Goal: Task Accomplishment & Management: Manage account settings

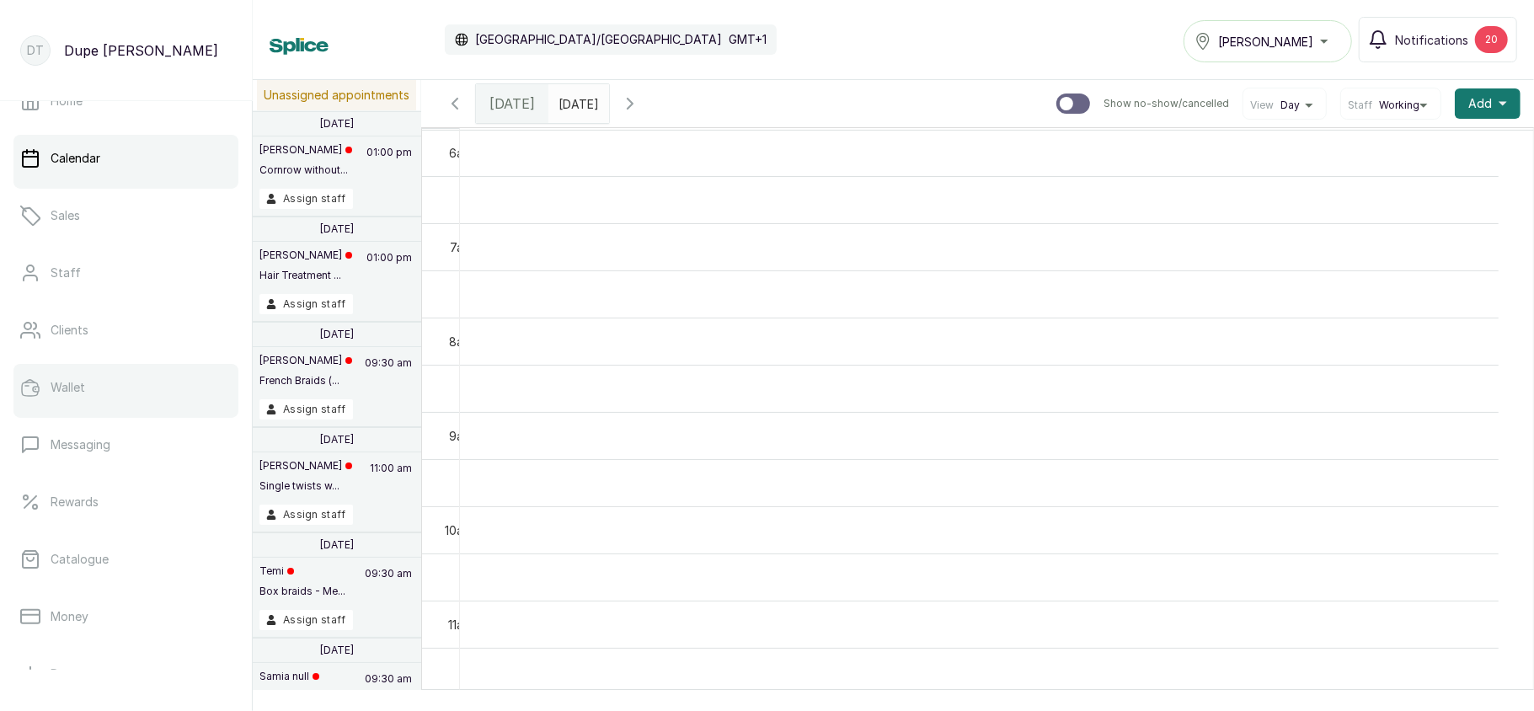
scroll to position [35, 0]
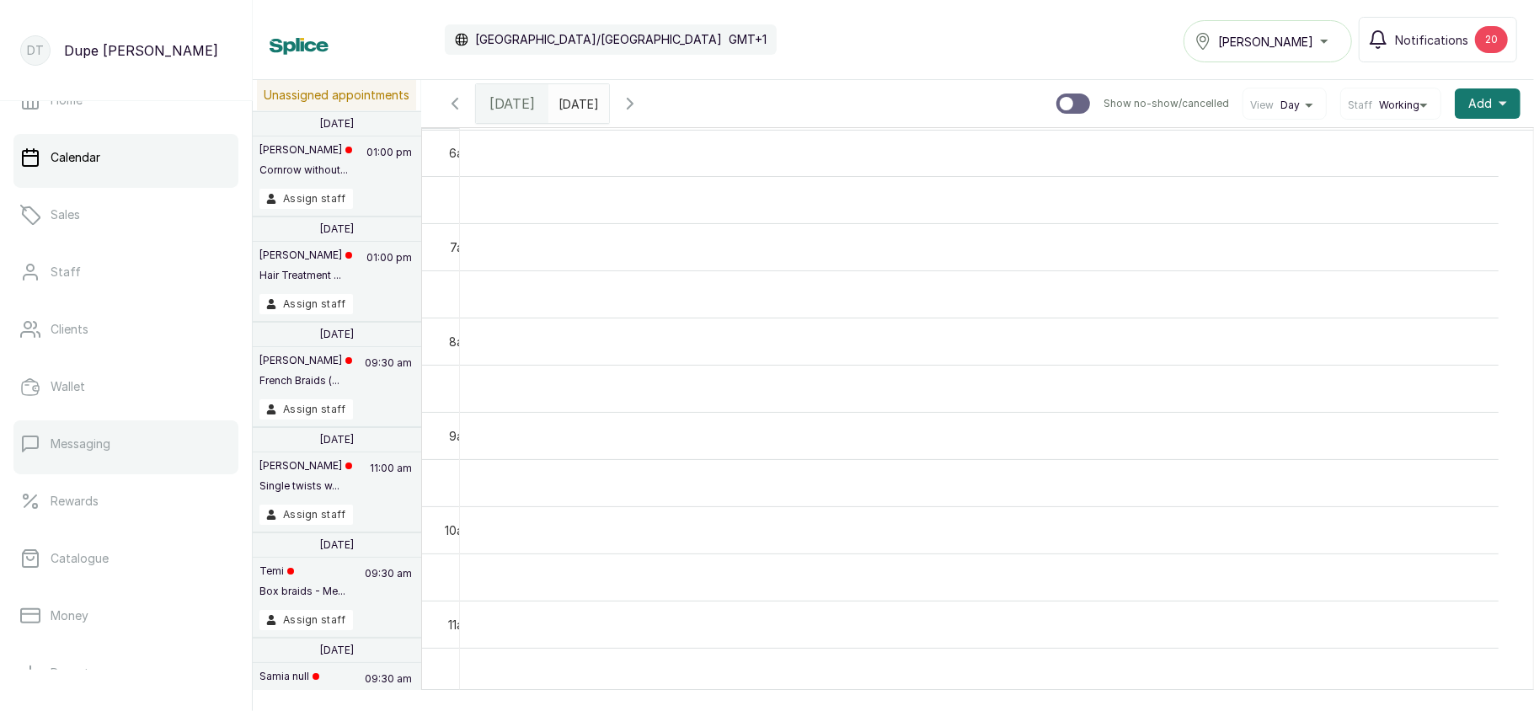
click at [110, 446] on p "Messaging" at bounding box center [81, 444] width 60 height 17
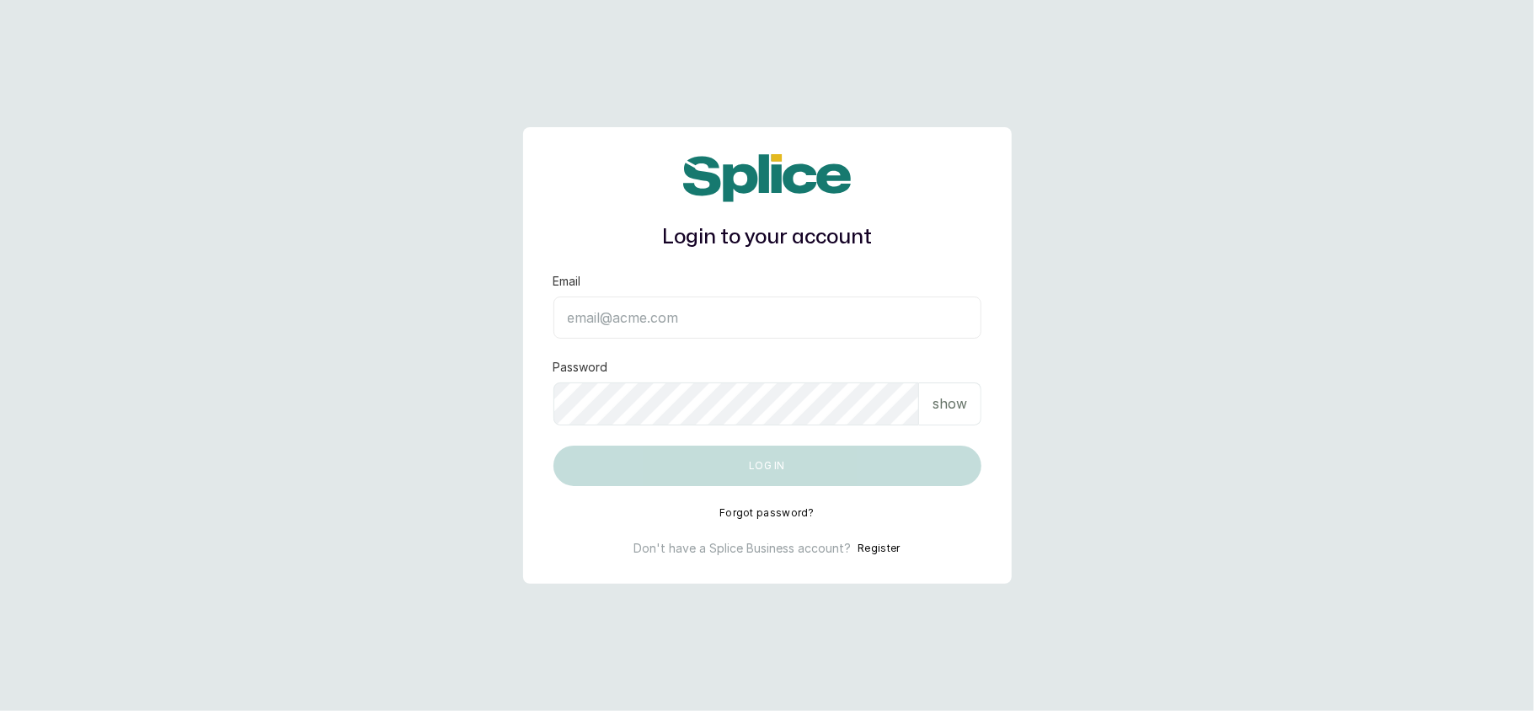
click at [647, 328] on input "Email" at bounding box center [768, 318] width 428 height 42
type input "layo@withsplice.com"
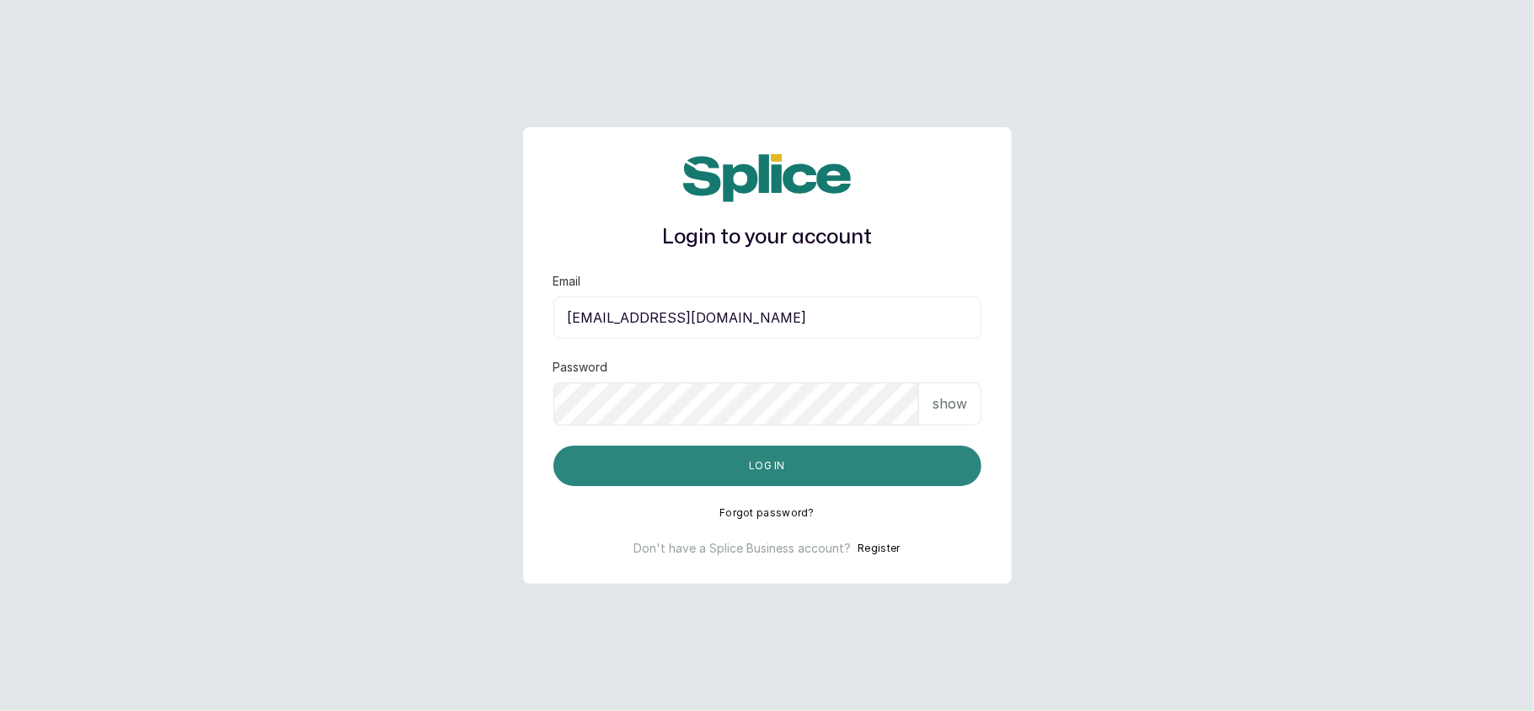
click at [750, 465] on button "Log in" at bounding box center [768, 466] width 428 height 40
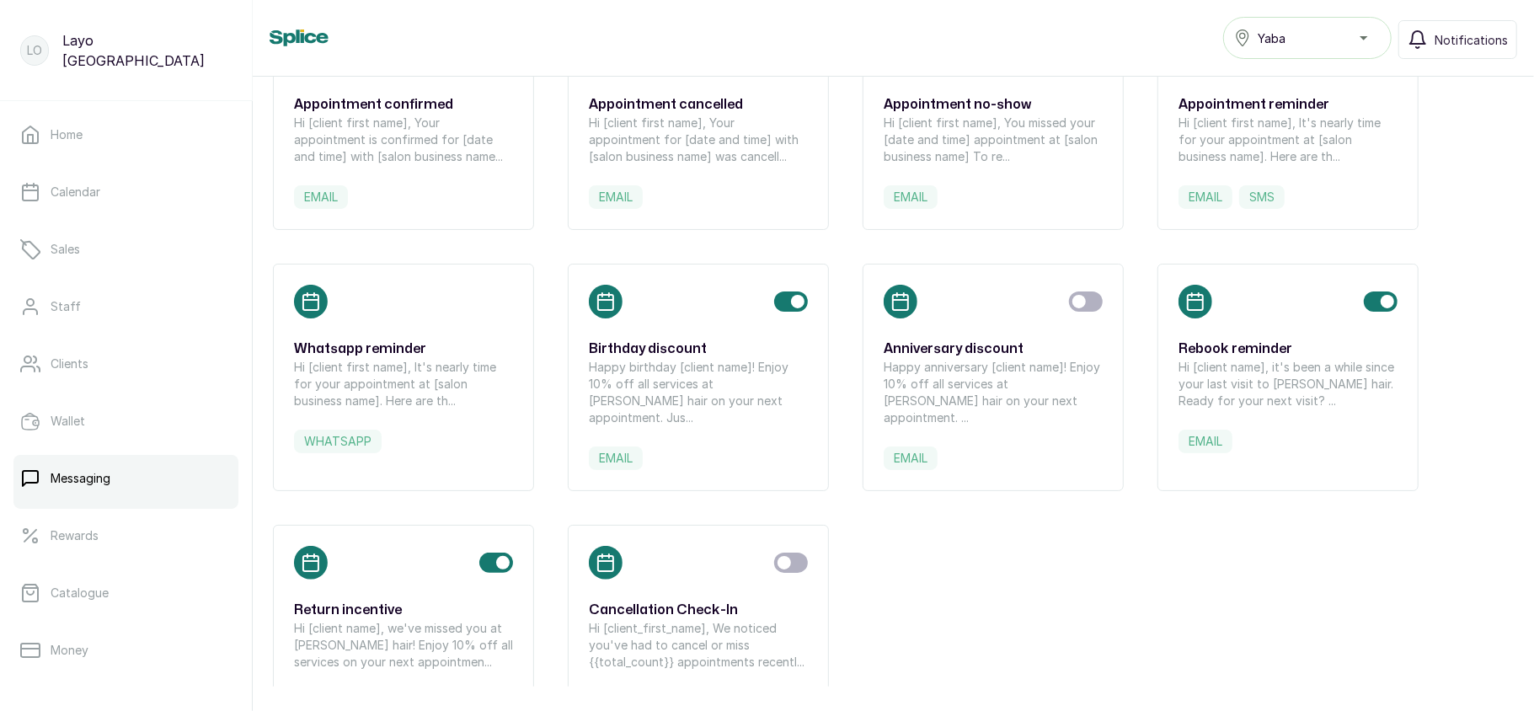
scroll to position [152, 0]
click at [341, 439] on label "whatsapp" at bounding box center [338, 439] width 88 height 24
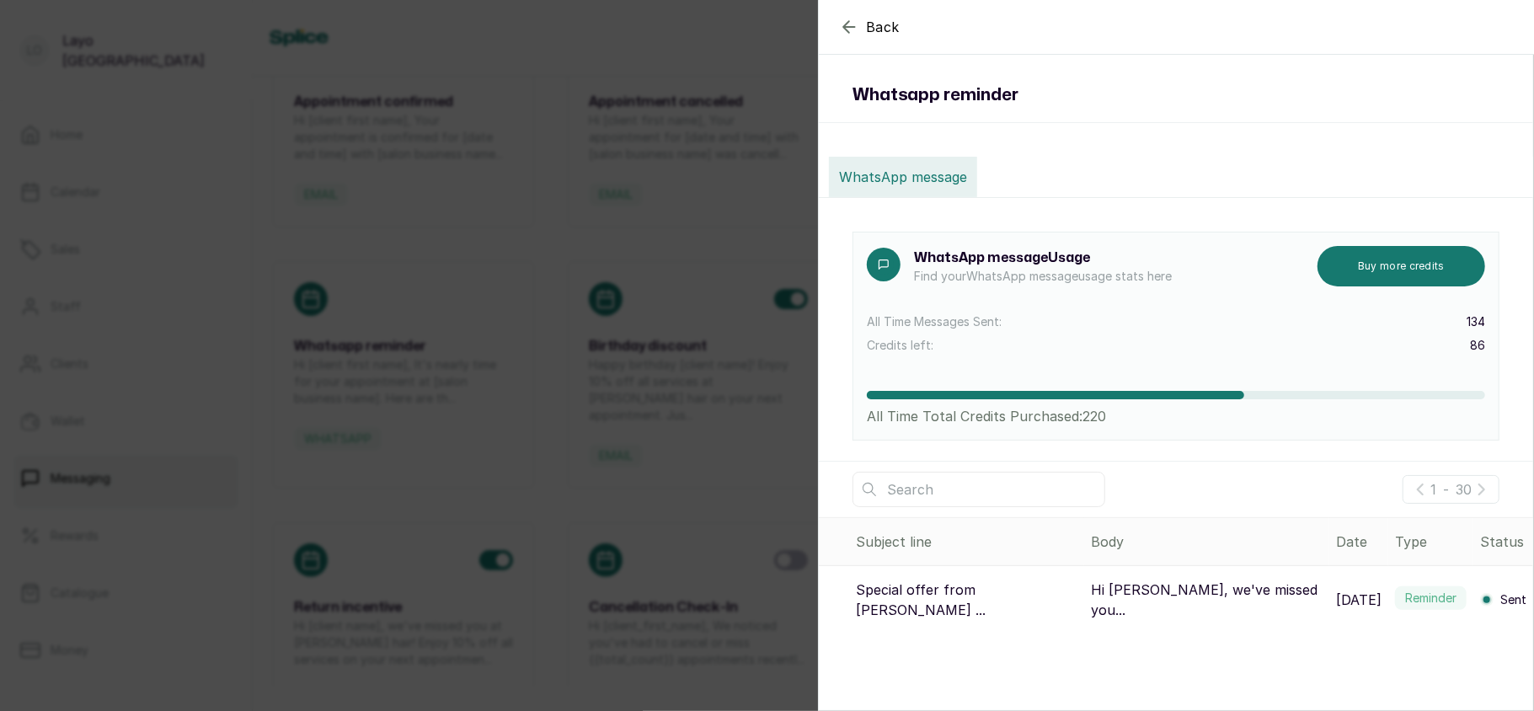
click at [713, 348] on div "Back Back Whatsapp reminder WhatsApp message WhatsApp message Usage Find your W…" at bounding box center [767, 355] width 1534 height 711
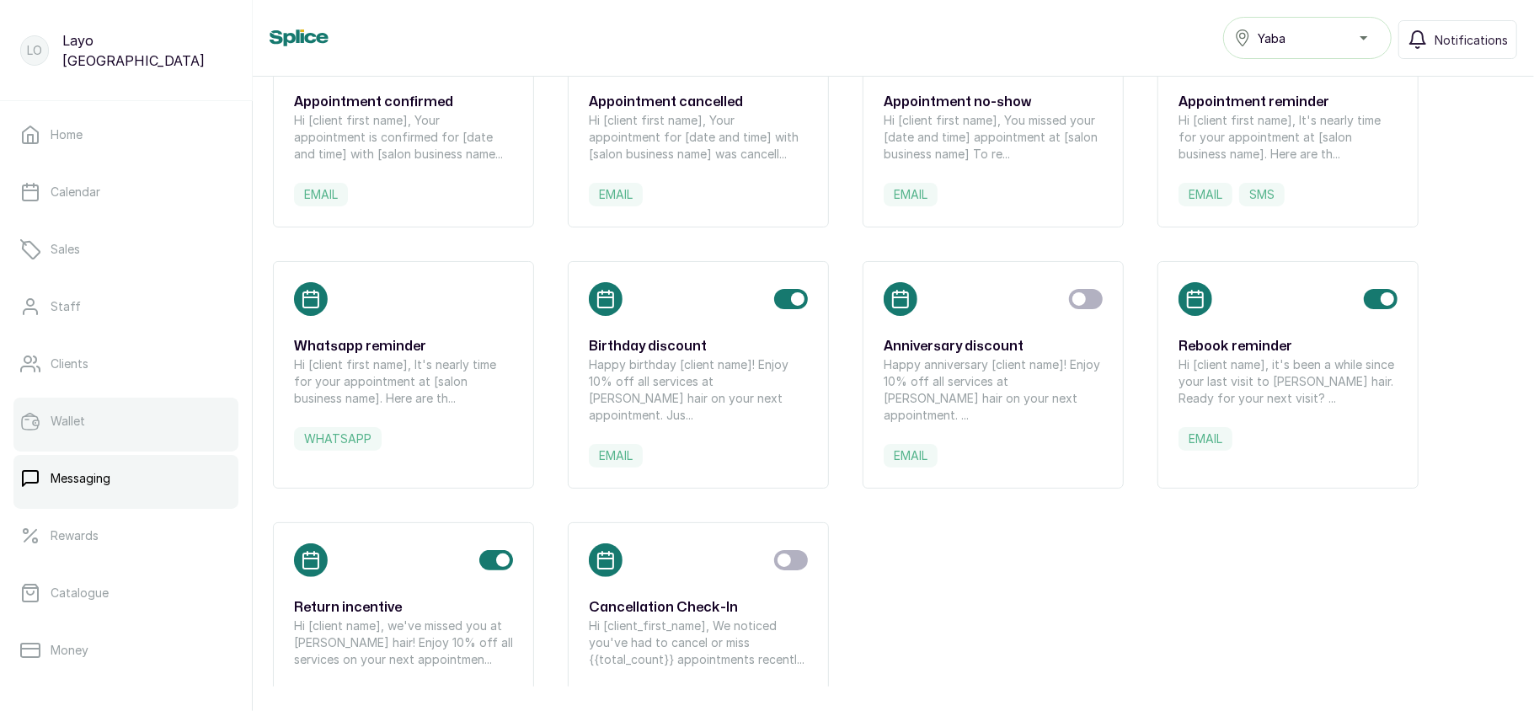
scroll to position [243, 0]
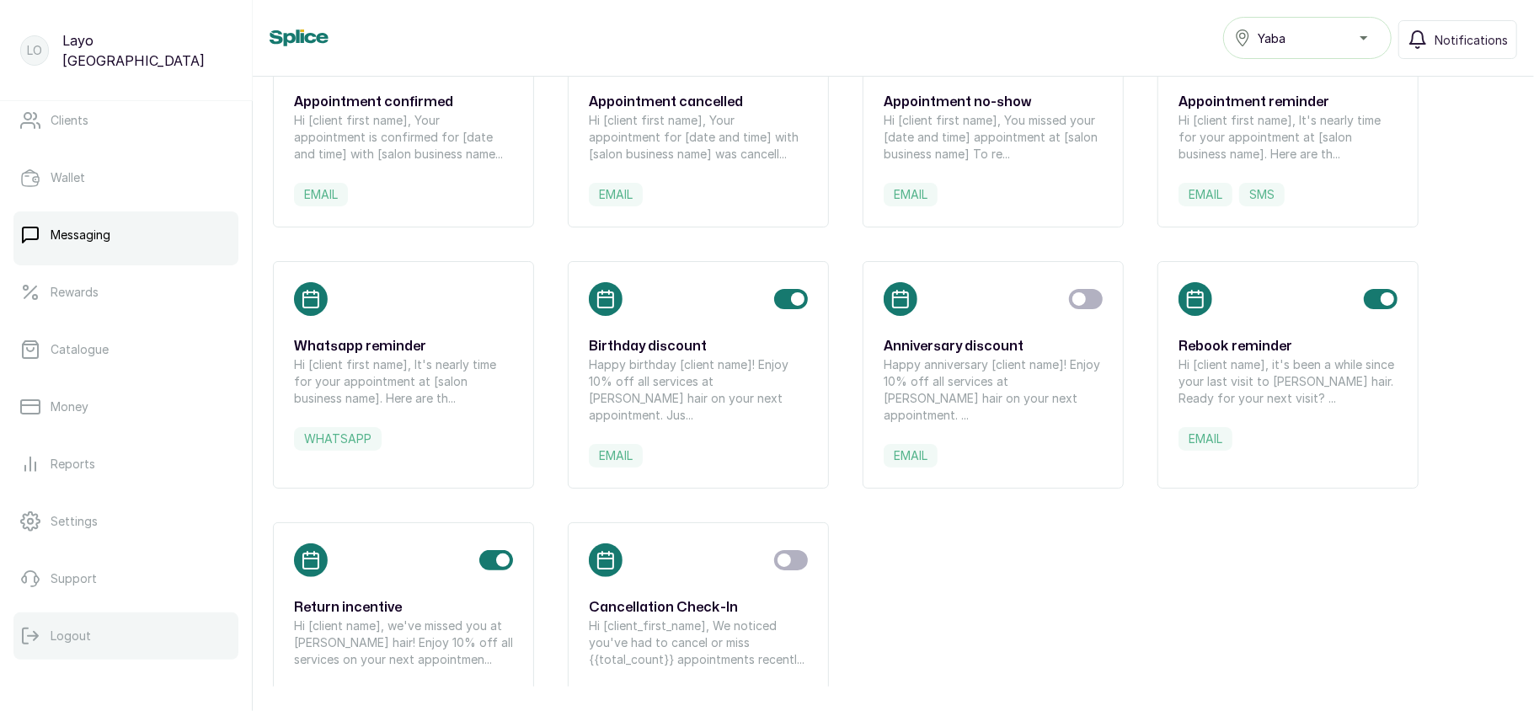
click at [111, 614] on button "Logout" at bounding box center [125, 636] width 225 height 47
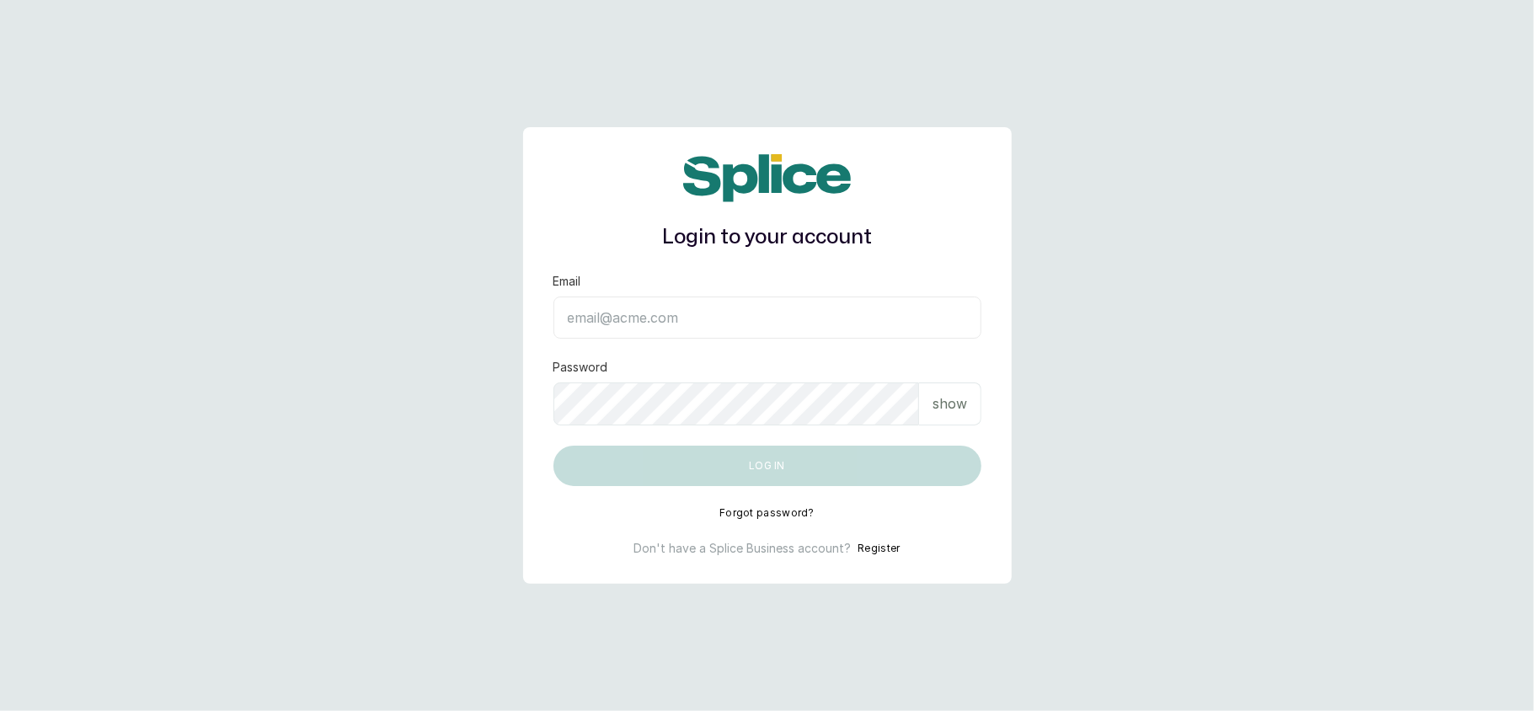
click at [733, 327] on input "Email" at bounding box center [768, 318] width 428 height 42
type input "[EMAIL_ADDRESS][DOMAIN_NAME]"
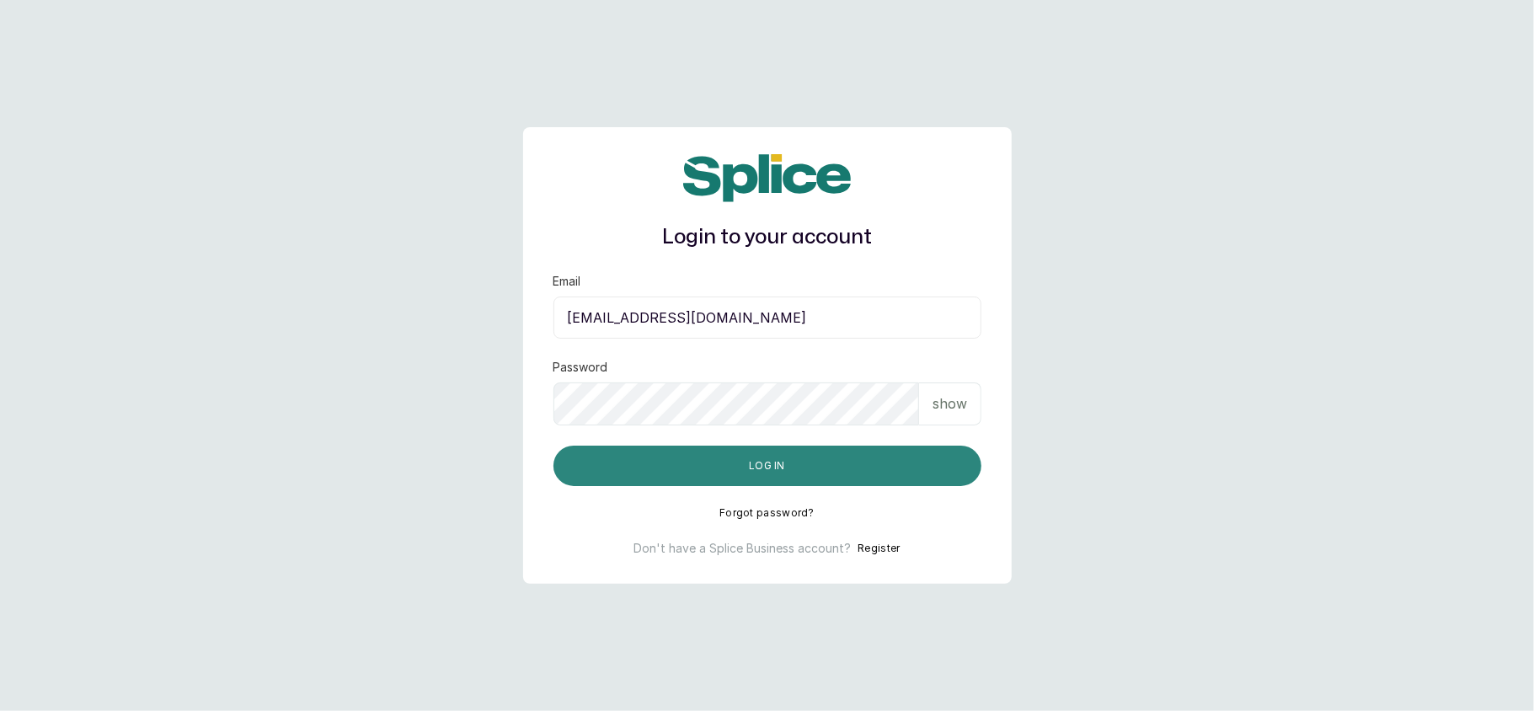
click at [736, 463] on button "Log in" at bounding box center [768, 466] width 428 height 40
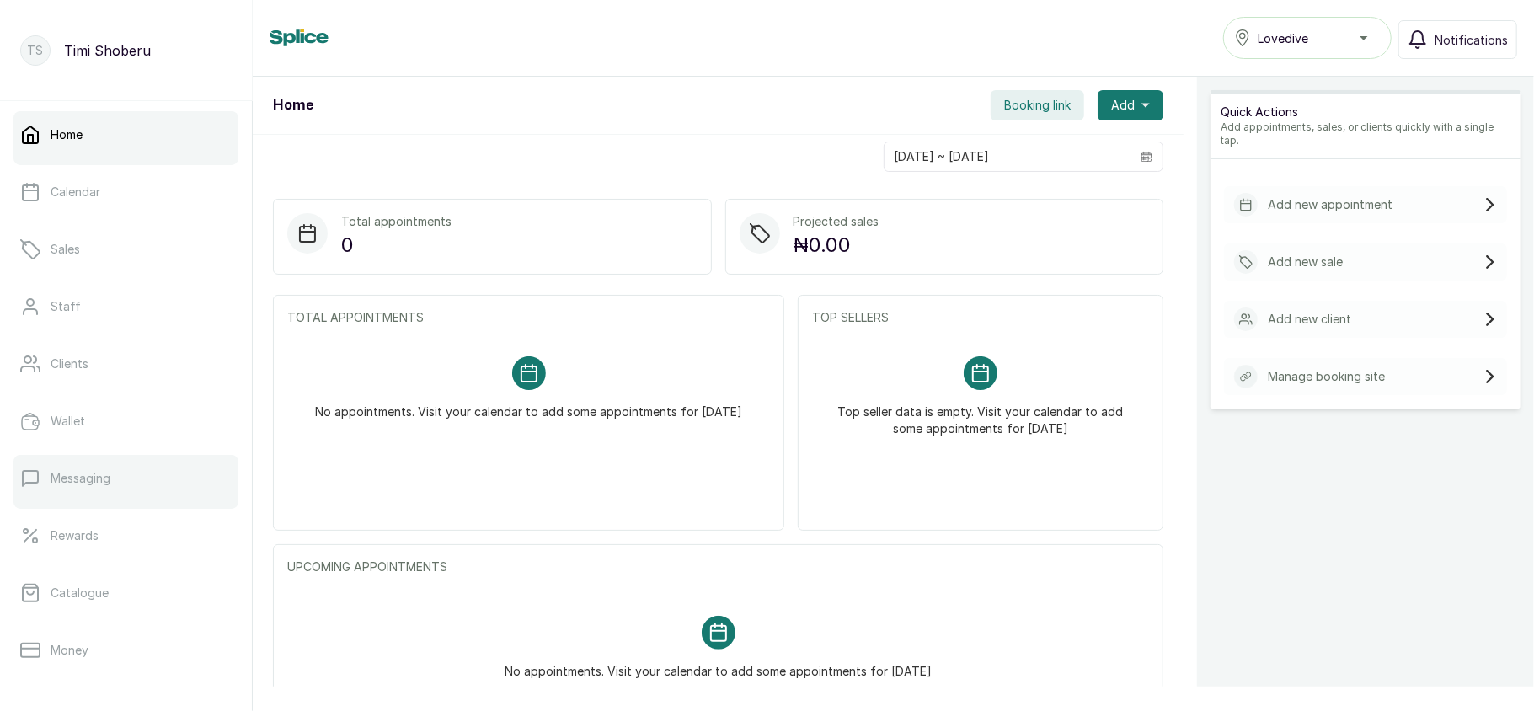
click at [104, 476] on p "Messaging" at bounding box center [81, 478] width 60 height 17
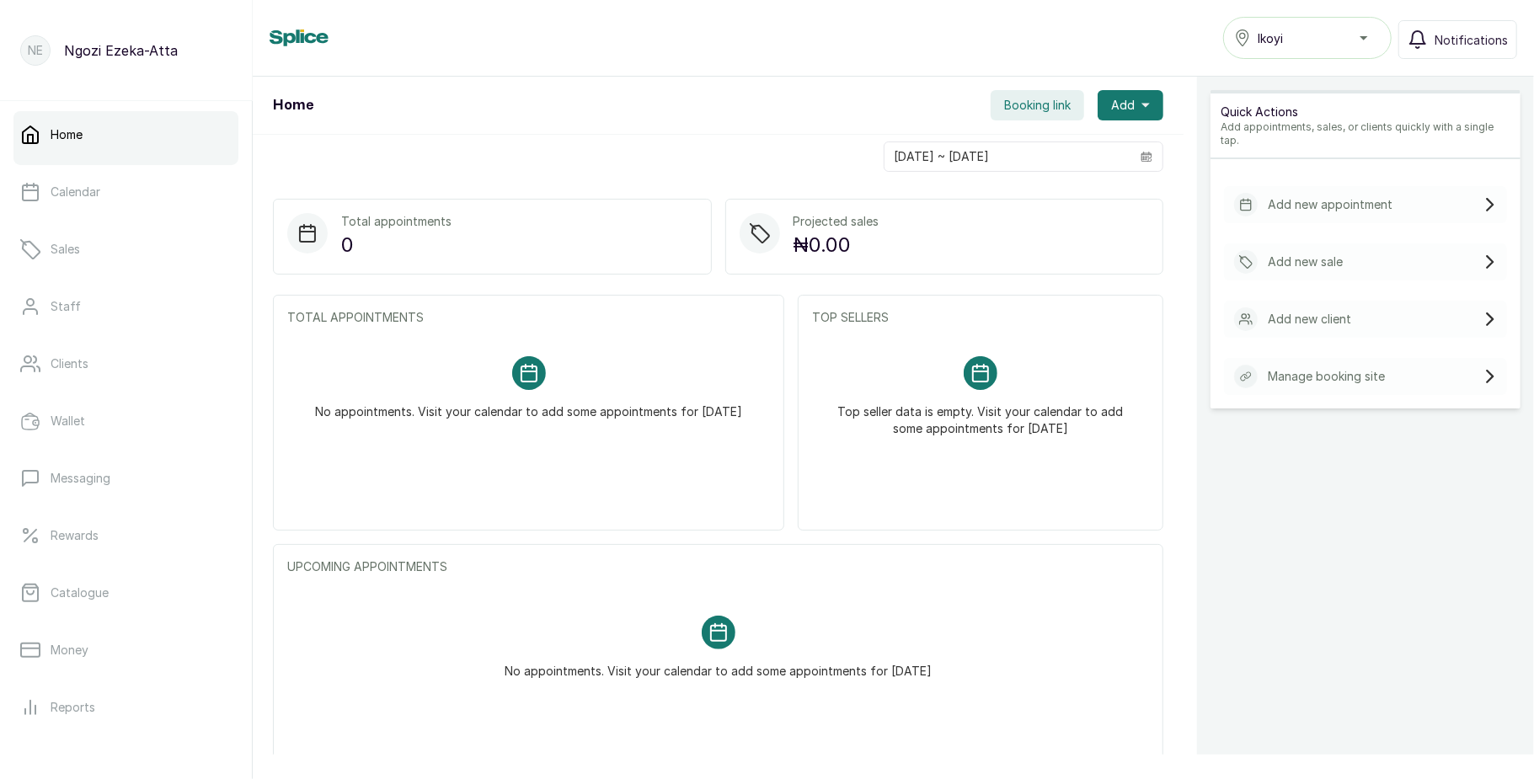
click at [1277, 35] on span "Ikoyi" at bounding box center [1270, 38] width 25 height 18
click at [88, 479] on p "Messaging" at bounding box center [81, 478] width 60 height 17
